Goal: Task Accomplishment & Management: Use online tool/utility

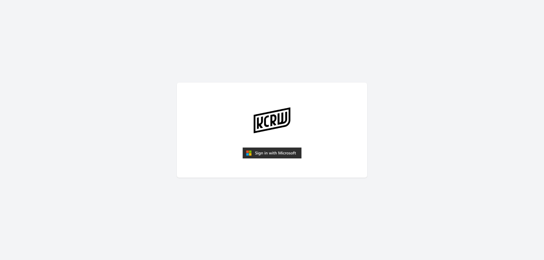
click at [277, 156] on img "submit" at bounding box center [271, 153] width 59 height 11
click at [262, 153] on img "submit" at bounding box center [271, 153] width 59 height 11
click at [259, 153] on img "submit" at bounding box center [271, 153] width 59 height 11
